Goal: Communication & Community: Share content

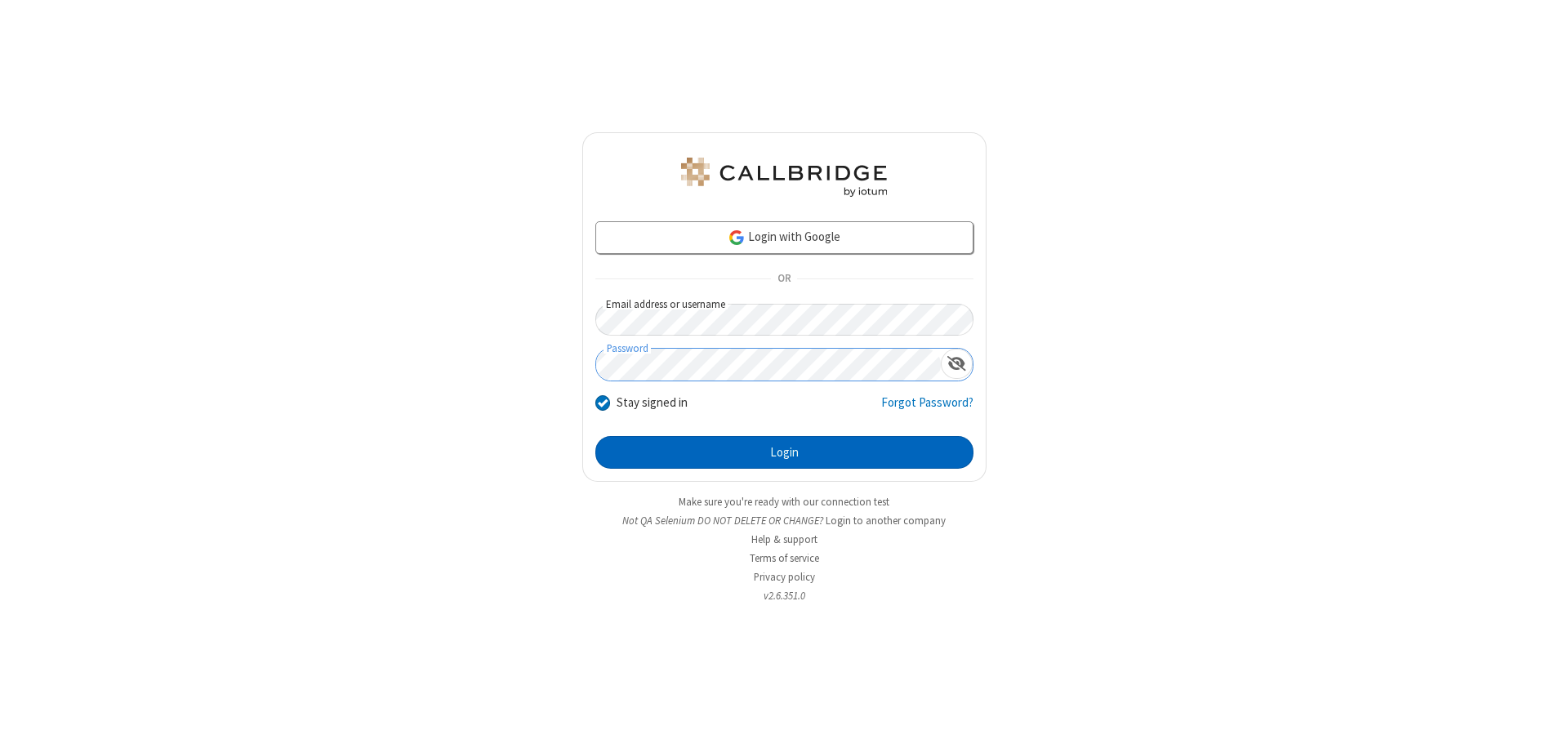
click at [784, 452] on button "Login" at bounding box center [784, 452] width 378 height 33
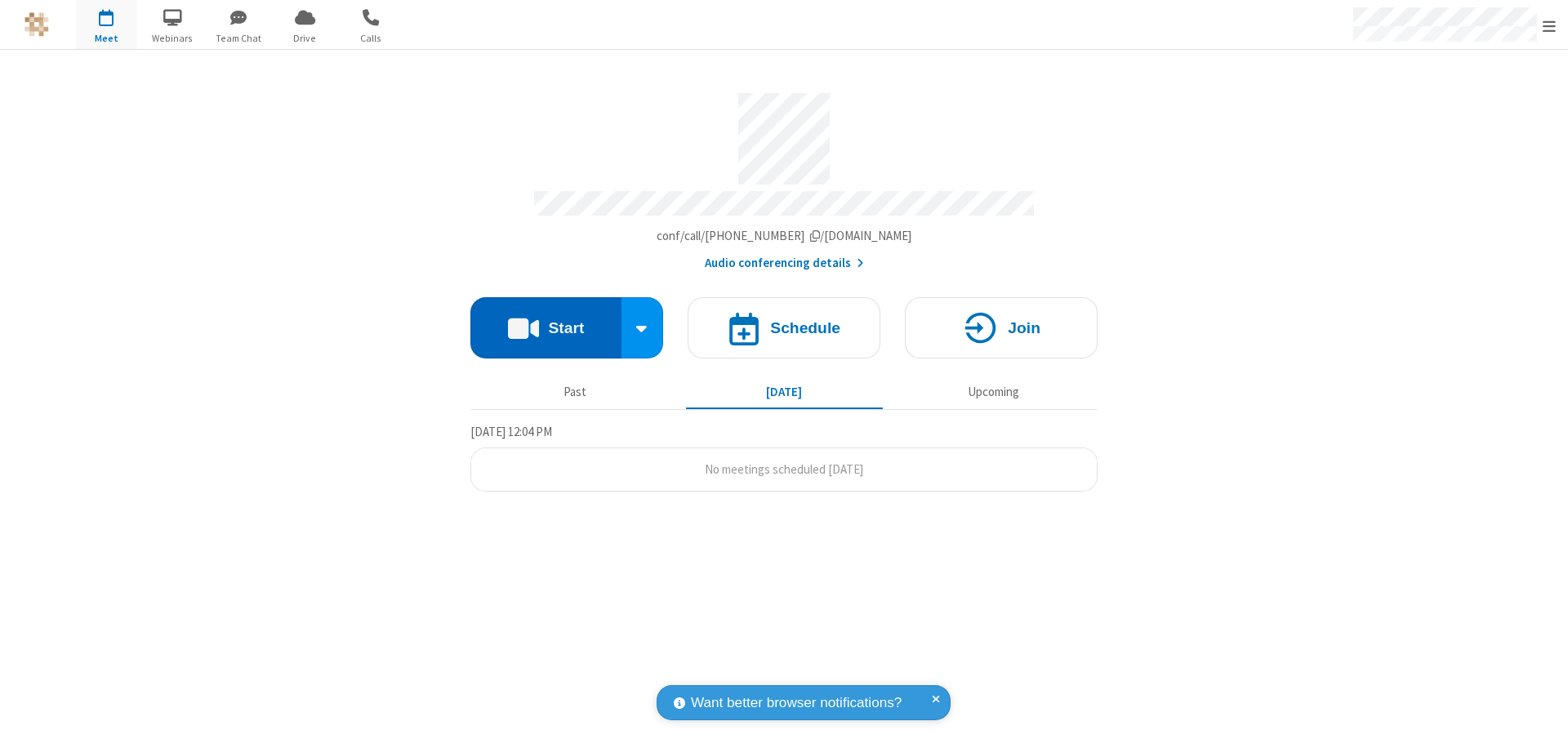
click at [545, 320] on button "Start" at bounding box center [545, 327] width 151 height 61
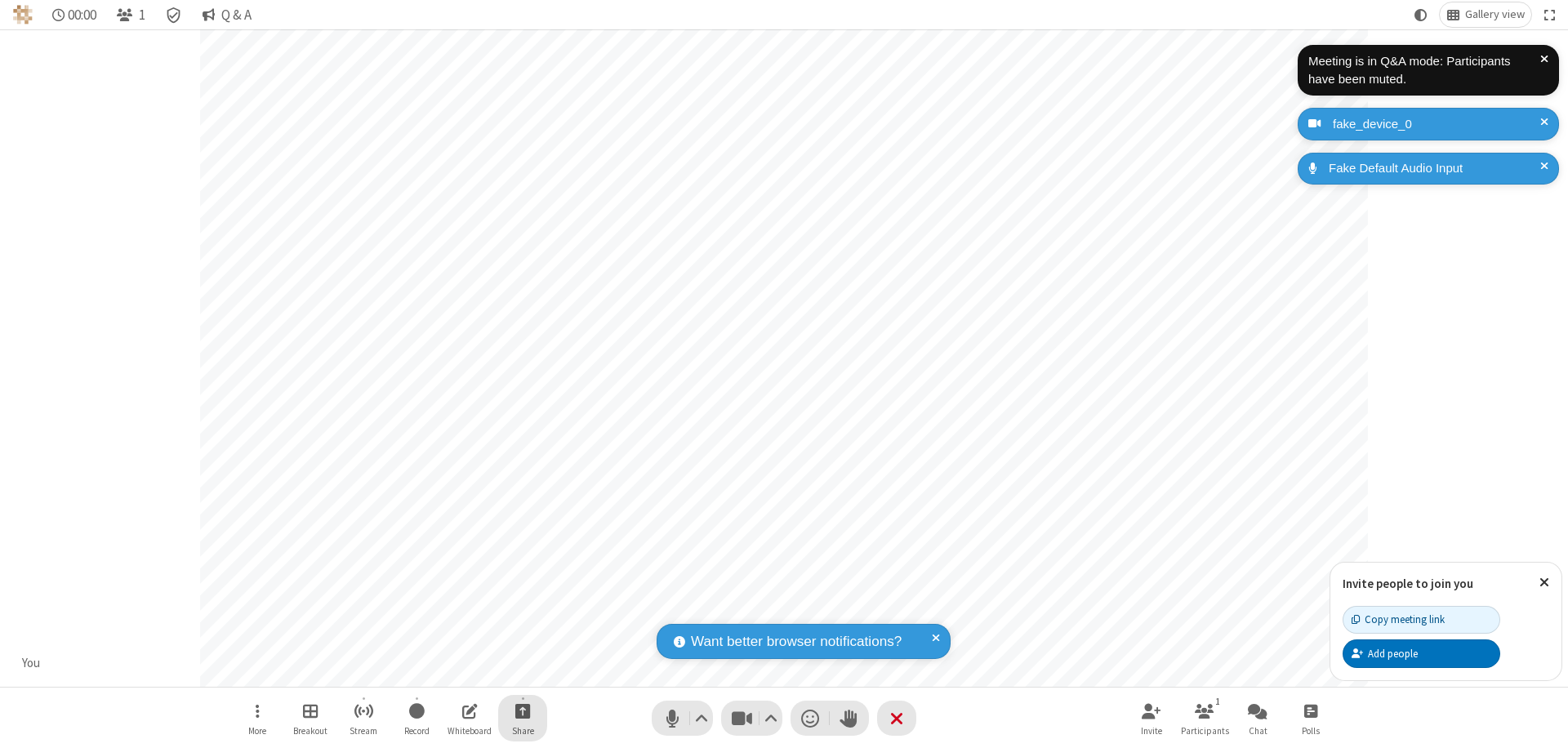
click at [523, 710] on span "Start sharing" at bounding box center [523, 710] width 15 height 20
click at [522, 611] on span "Share additional camera" at bounding box center [533, 614] width 121 height 13
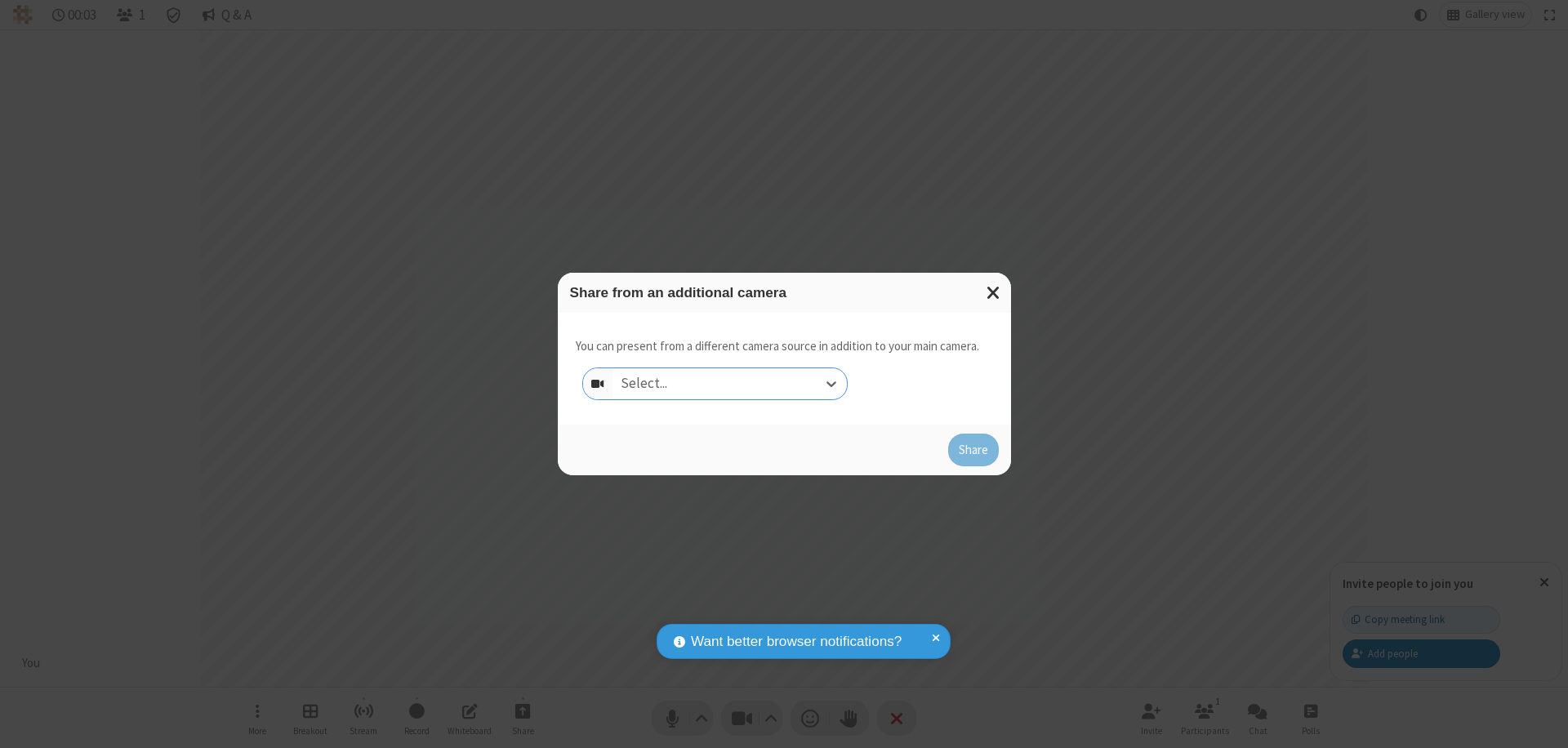
click at [729, 384] on div "Select..." at bounding box center [730, 384] width 234 height 31
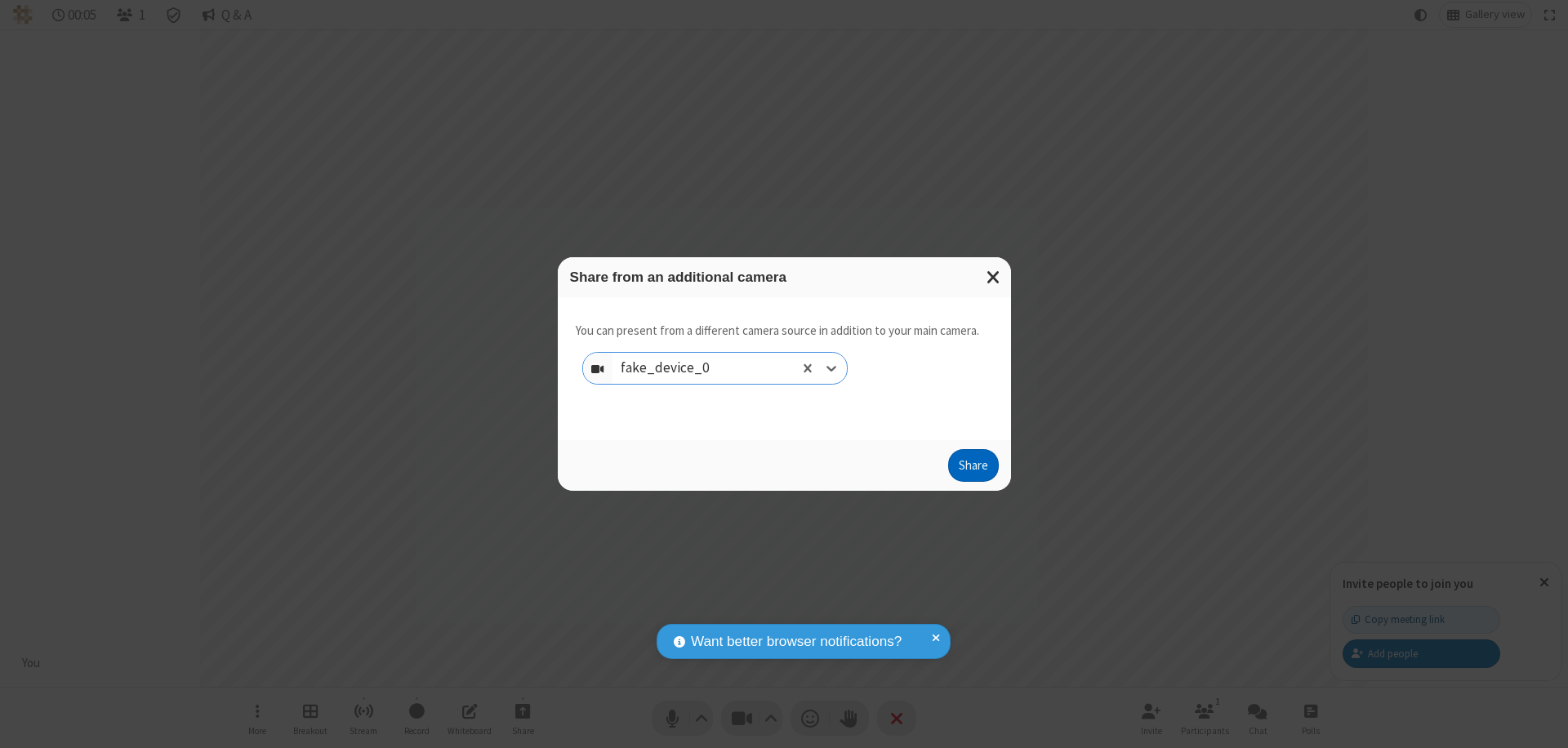
click at [972, 469] on button "Share" at bounding box center [973, 465] width 50 height 33
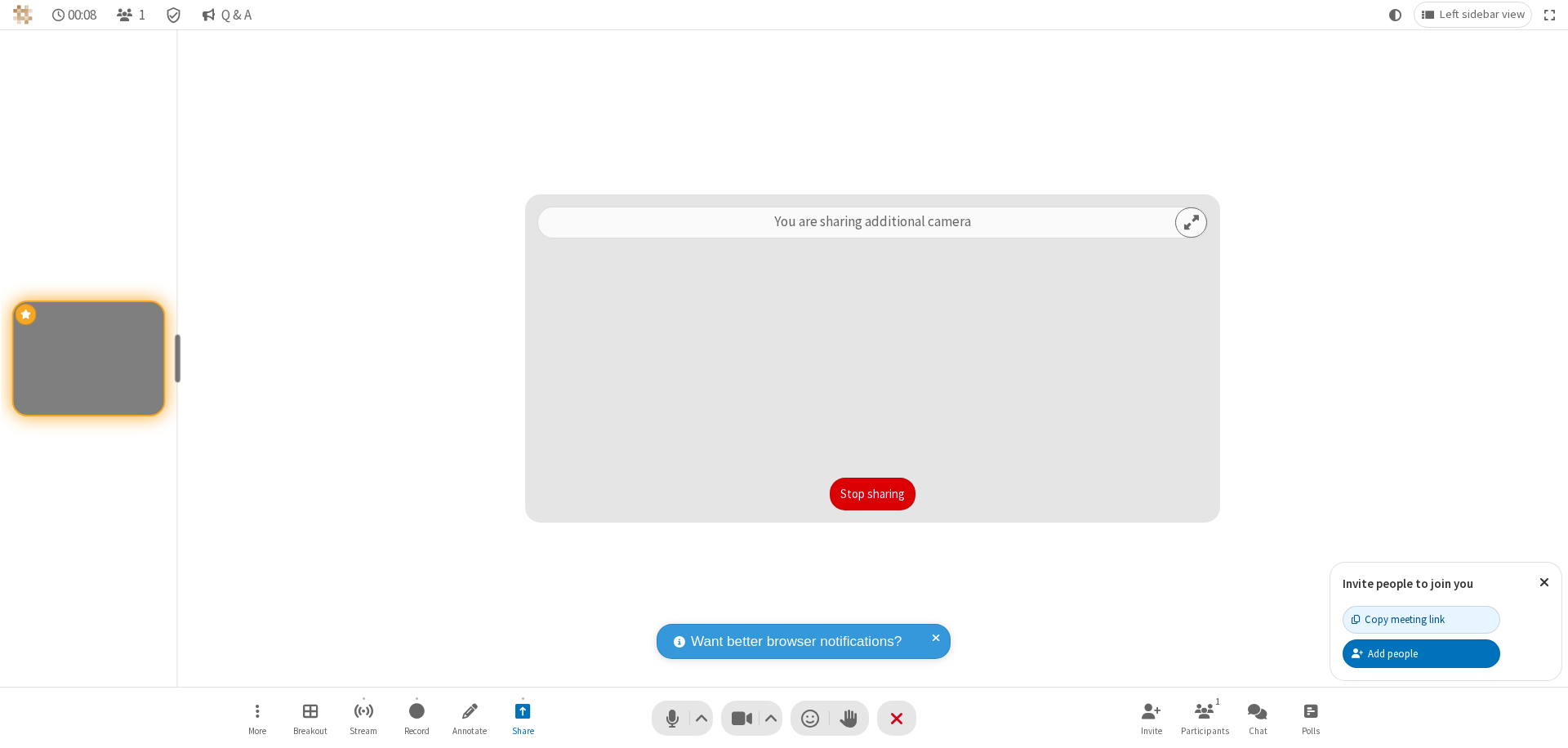
click at [872, 494] on button "Stop sharing" at bounding box center [873, 493] width 86 height 33
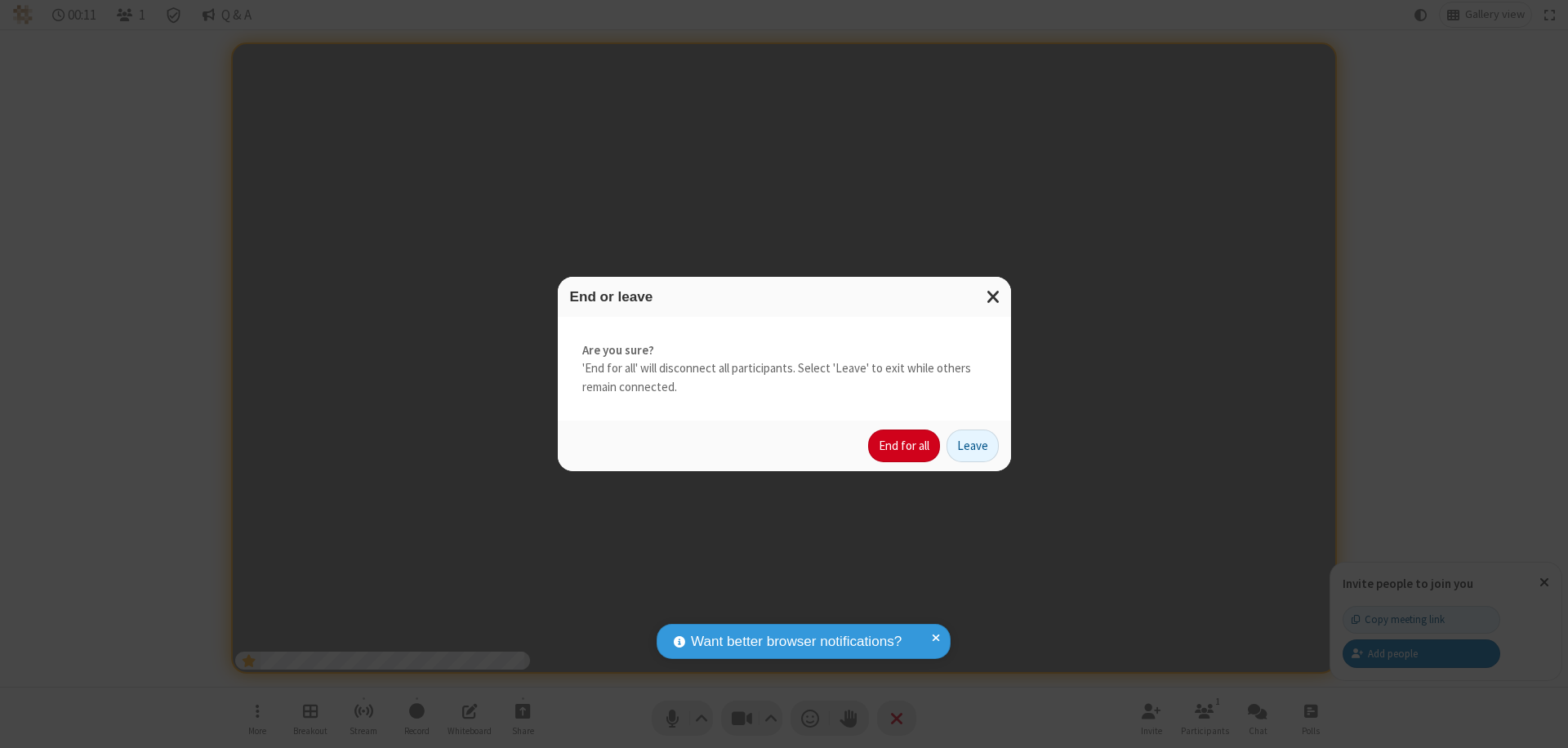
click at [905, 446] on button "End for all" at bounding box center [903, 445] width 72 height 33
